Goal: Task Accomplishment & Management: Use online tool/utility

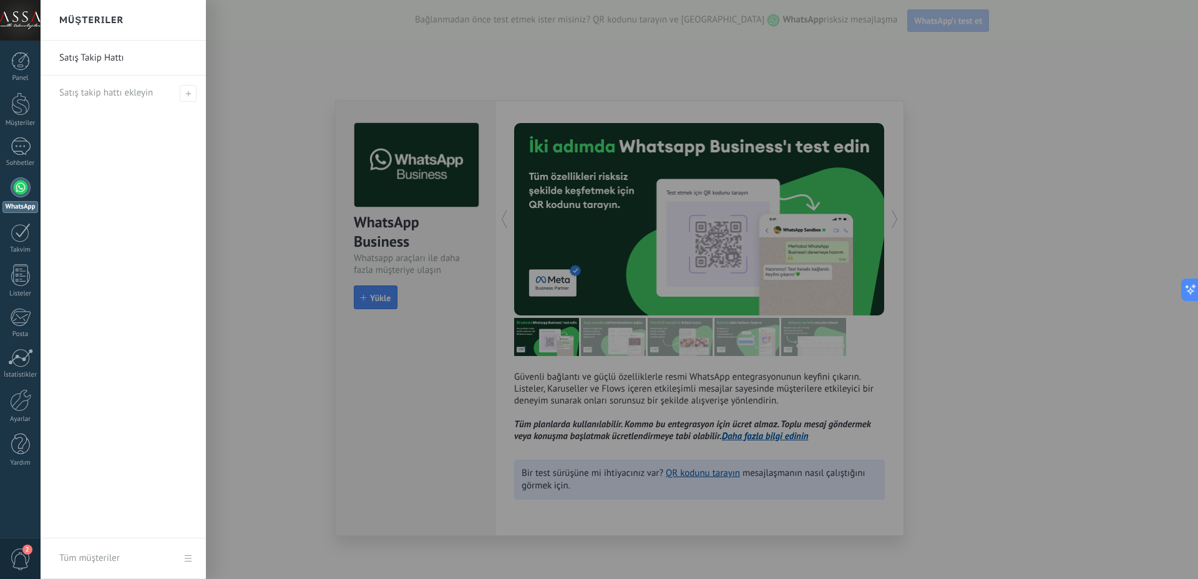
click at [430, 190] on div at bounding box center [640, 289] width 1198 height 579
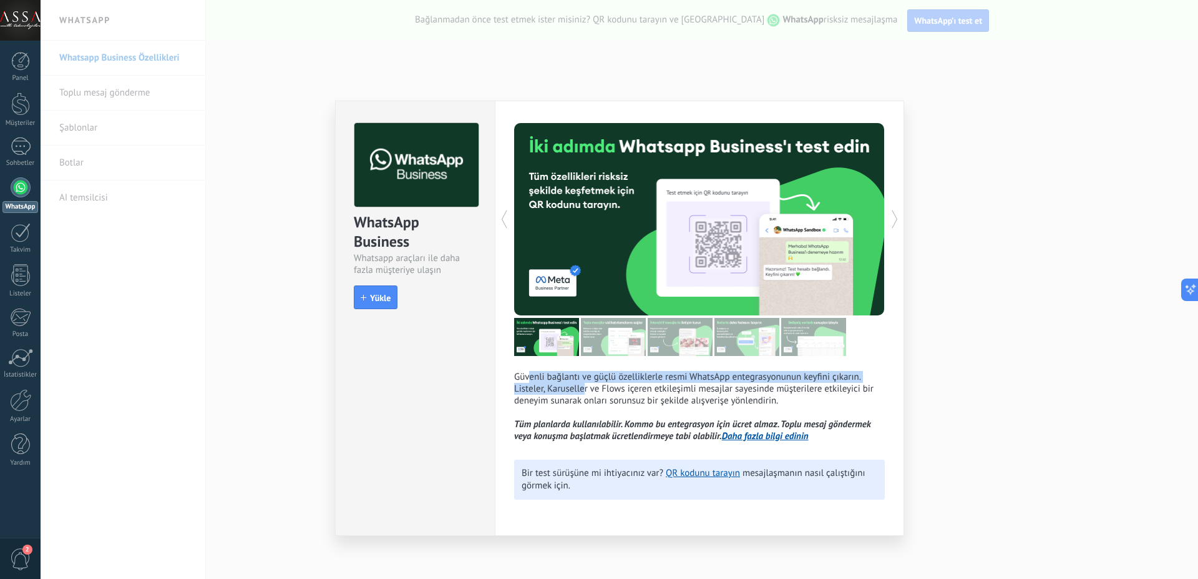
drag, startPoint x: 531, startPoint y: 379, endPoint x: 582, endPoint y: 389, distance: 52.3
click at [583, 389] on p "Güvenli bağlantı ve güçlü özelliklerle resmi WhatsApp entegrasyonunun keyfini ç…" at bounding box center [699, 406] width 371 height 71
click at [241, 312] on div "WhatsApp Business Whatsapp araçları ile daha fazla müşteriye ulaşın install Yük…" at bounding box center [620, 289] width 1158 height 579
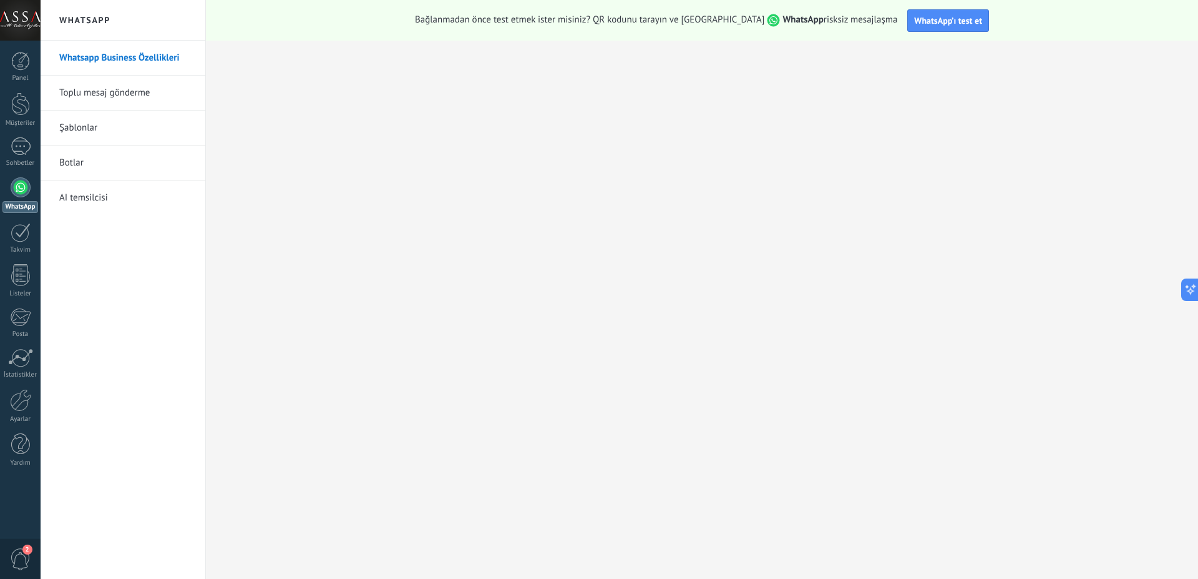
click at [156, 172] on link "Botlar" at bounding box center [126, 162] width 134 height 35
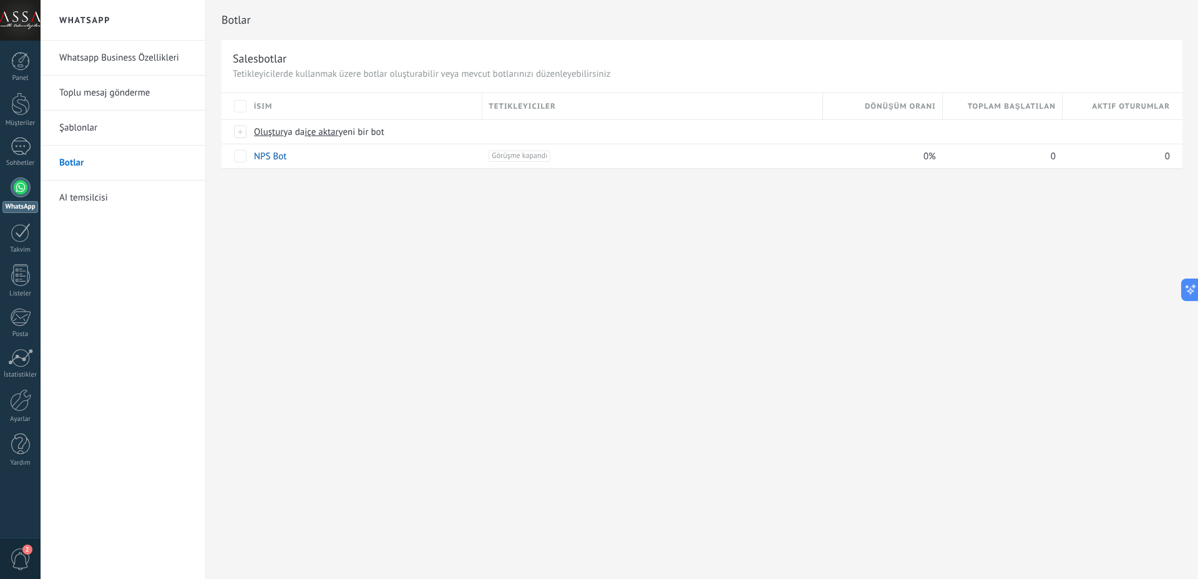
click at [140, 122] on link "Şablonlar" at bounding box center [126, 127] width 134 height 35
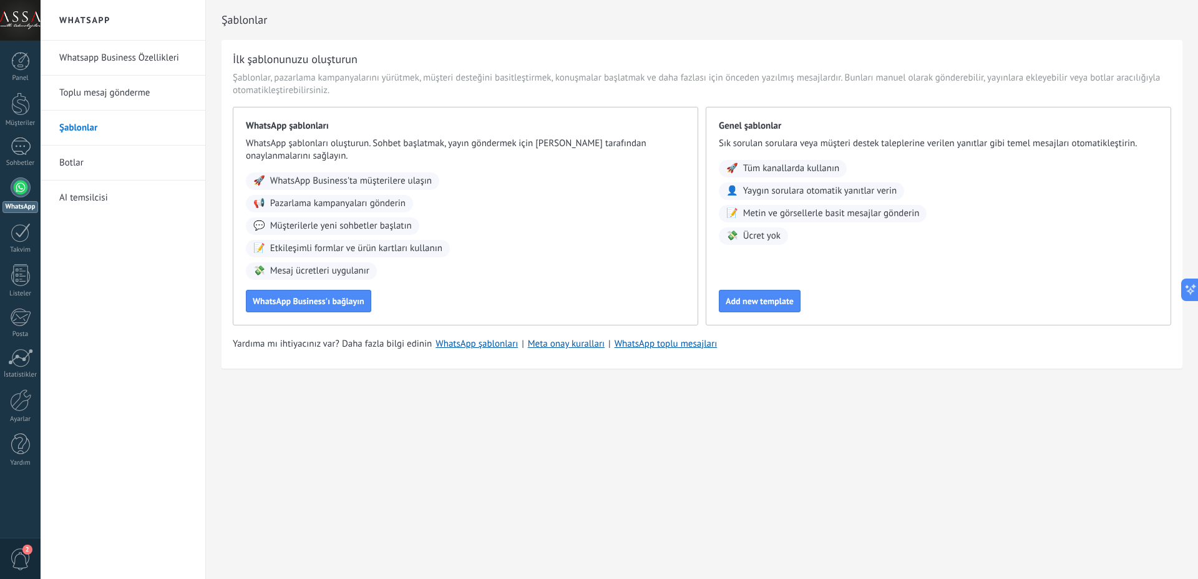
click at [806, 359] on div "İlk şablonunuzu oluşturun Şablonlar, pazarlama kampanyalarını yürütmek, müşteri…" at bounding box center [702, 204] width 961 height 328
click at [803, 350] on div "Yardıma mı ihtiyacınız var? Daha fazla bilgi edinin WhatsApp şablonları | Meta …" at bounding box center [702, 344] width 939 height 12
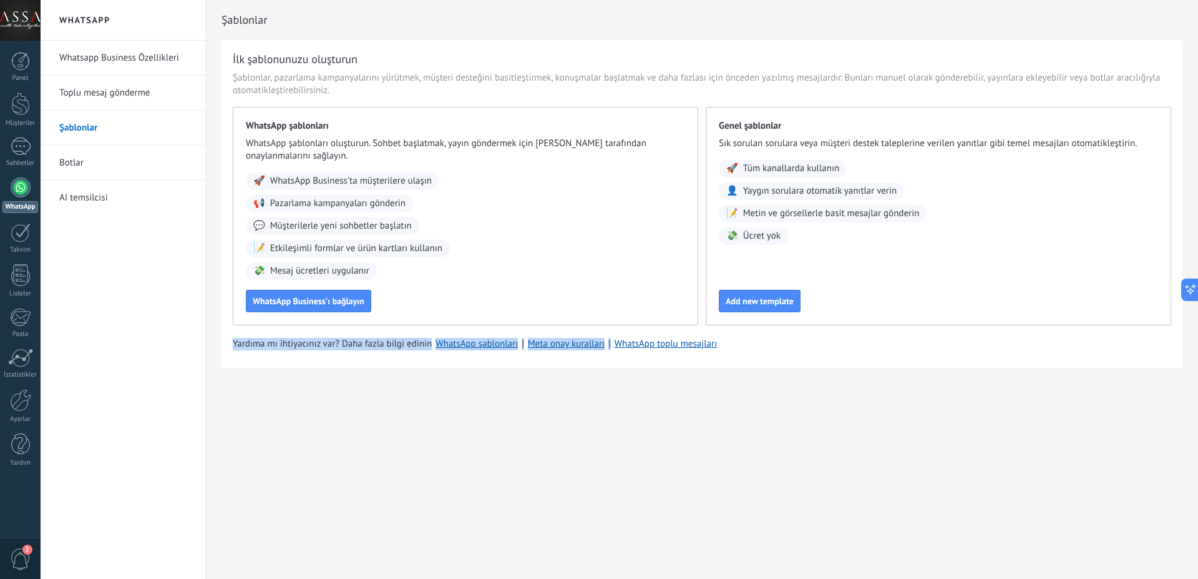
click at [803, 350] on div "Yardıma mı ihtiyacınız var? Daha fazla bilgi edinin WhatsApp şablonları | Meta …" at bounding box center [702, 344] width 939 height 12
click at [798, 336] on div "İlk şablonunuzu oluşturun Şablonlar, pazarlama kampanyalarını yürütmek, müşteri…" at bounding box center [702, 204] width 961 height 328
click at [97, 61] on link "Whatsapp Business Özellikleri" at bounding box center [126, 58] width 134 height 35
